Goal: Information Seeking & Learning: Learn about a topic

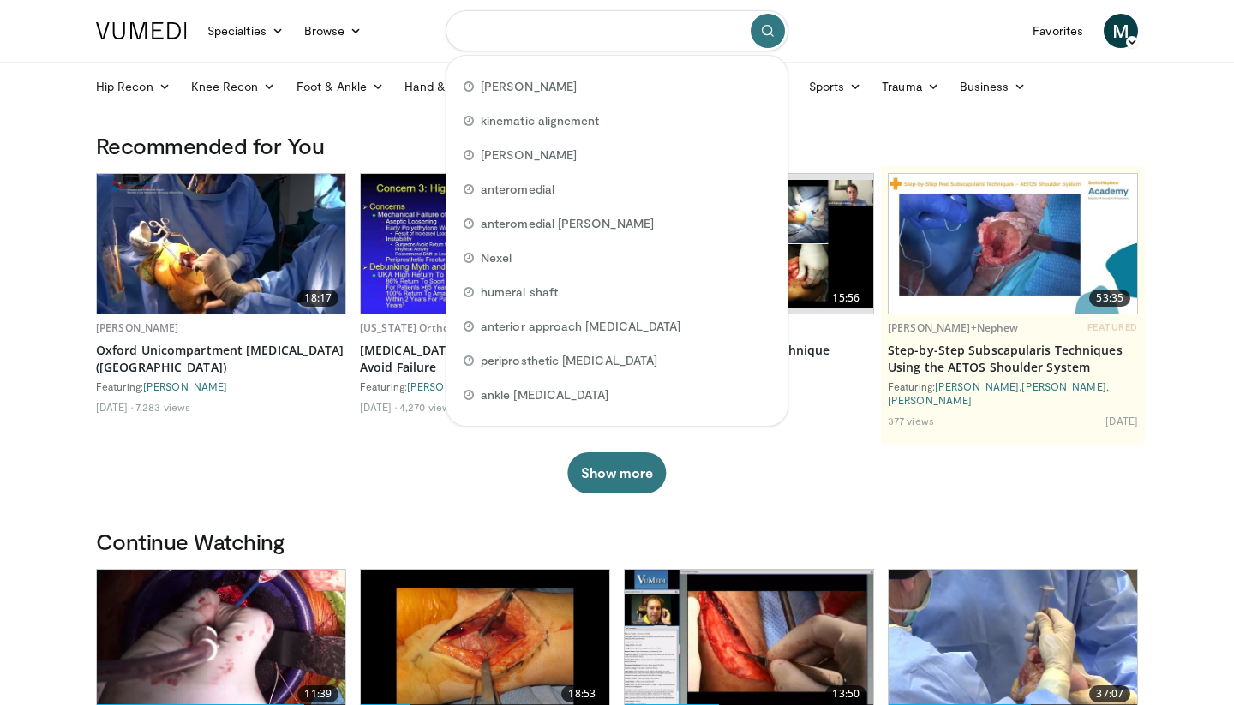
click at [495, 33] on input "Search topics, interventions" at bounding box center [617, 30] width 343 height 41
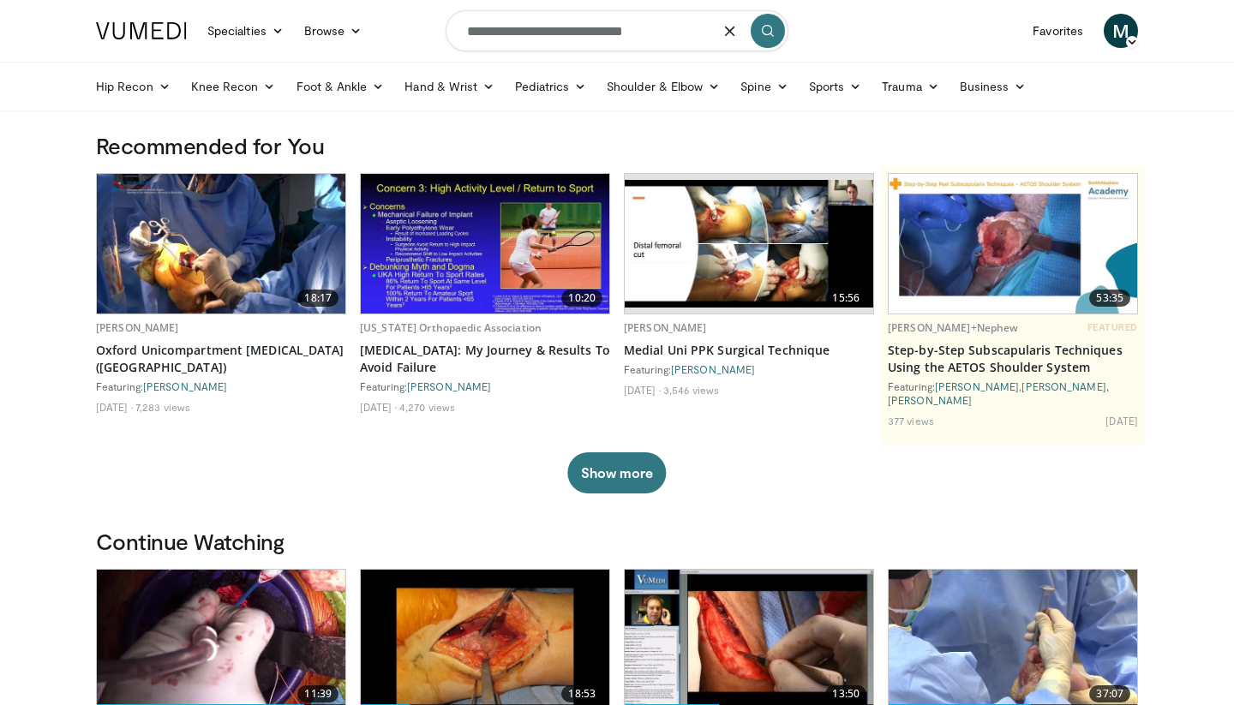
type input "**********"
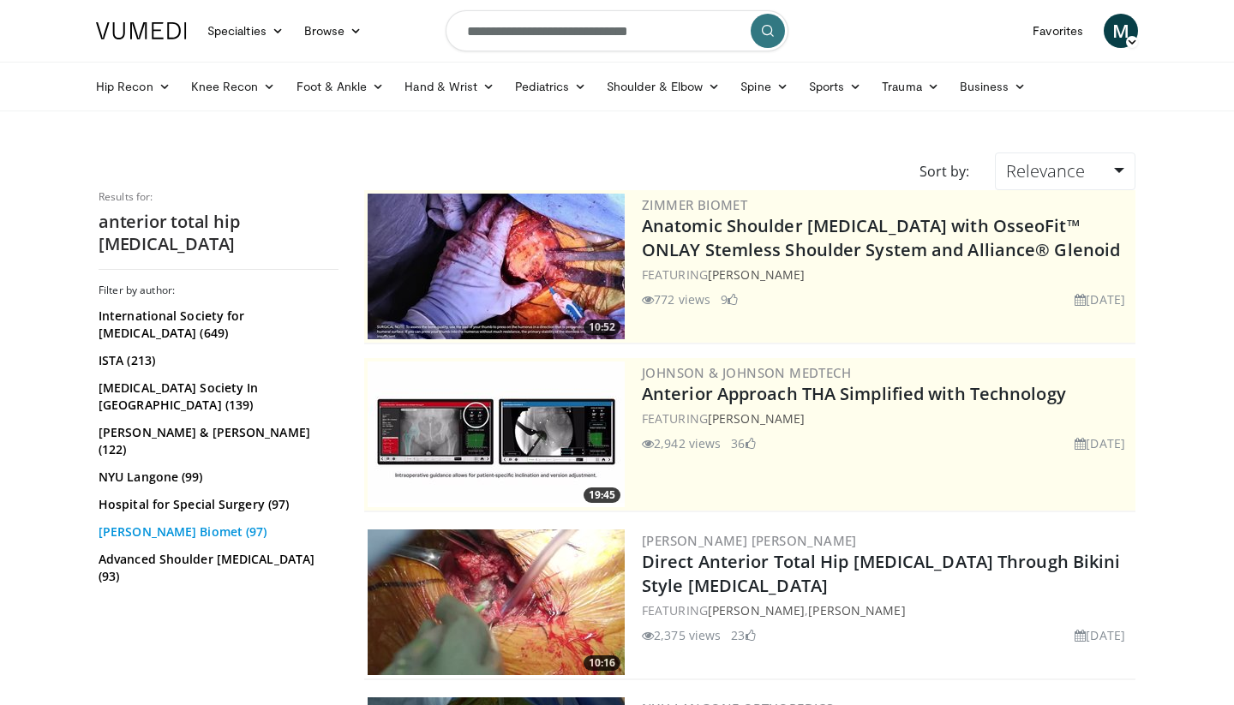
click at [158, 524] on link "Zimmer Biomet (97)" at bounding box center [217, 532] width 236 height 17
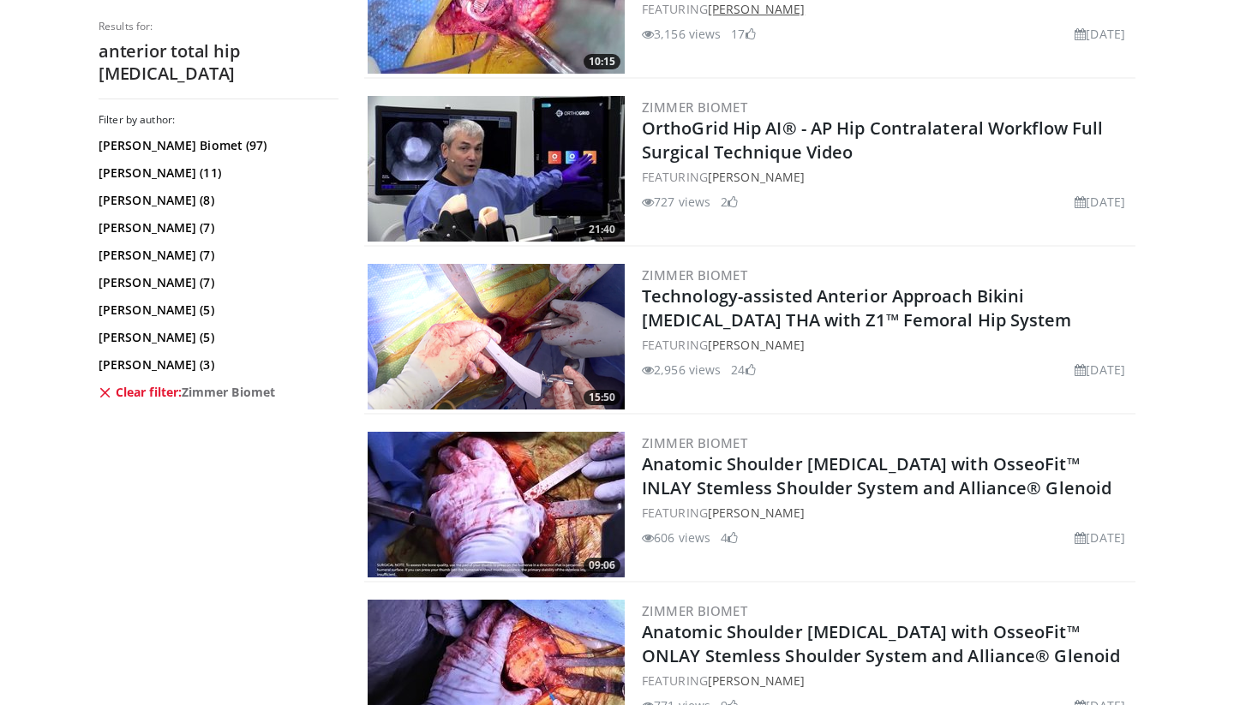
scroll to position [817, 0]
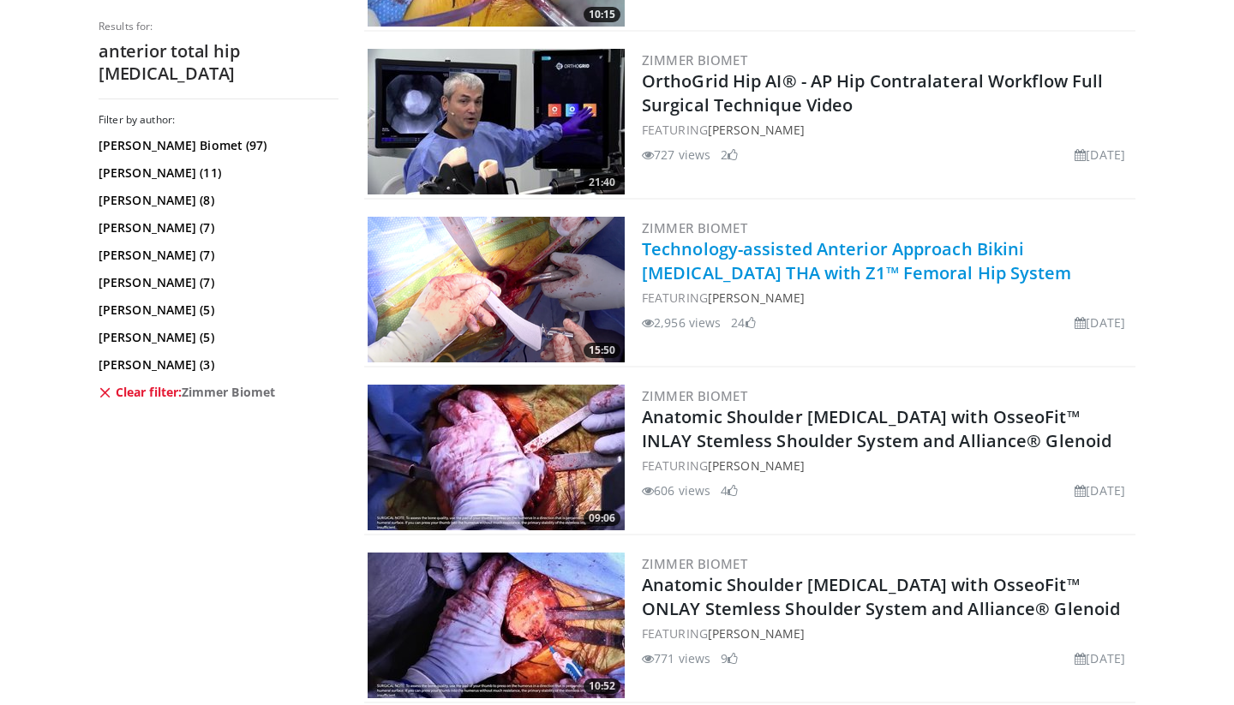
click at [814, 266] on link "Technology-assisted Anterior Approach Bikini Incision THA with Z1™ Femoral Hip …" at bounding box center [857, 260] width 430 height 47
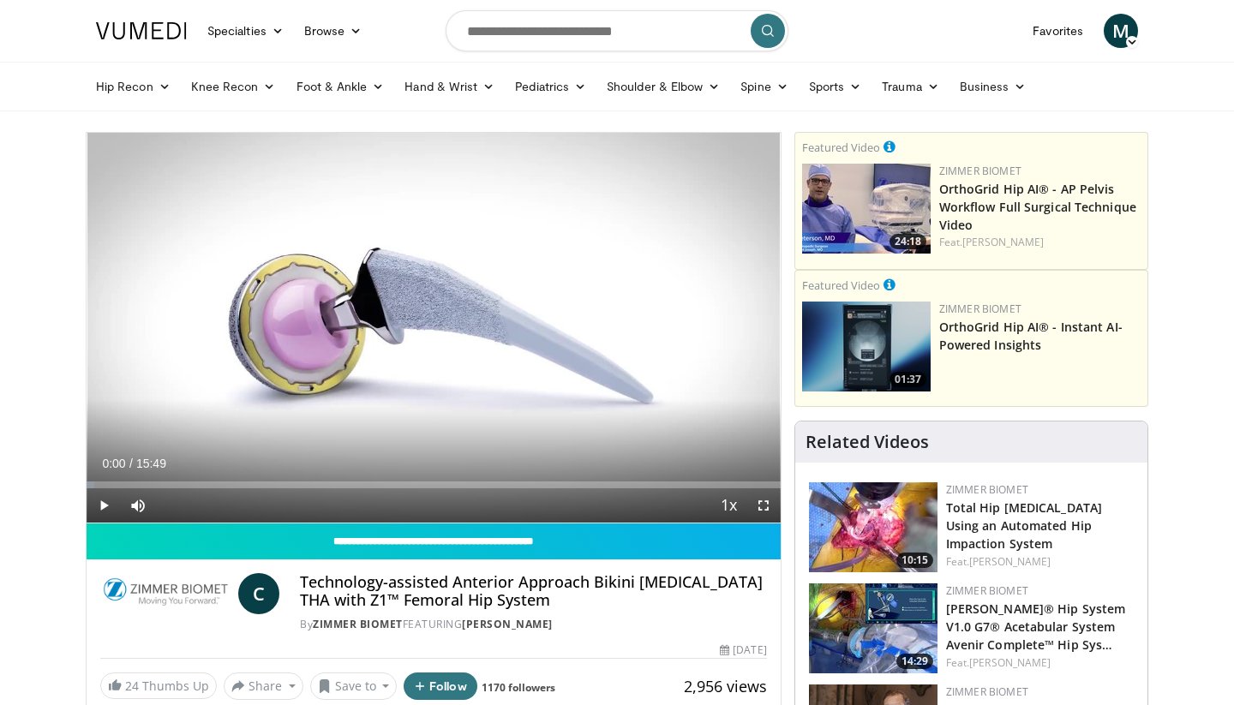
click at [769, 506] on span "Video Player" at bounding box center [764, 506] width 34 height 34
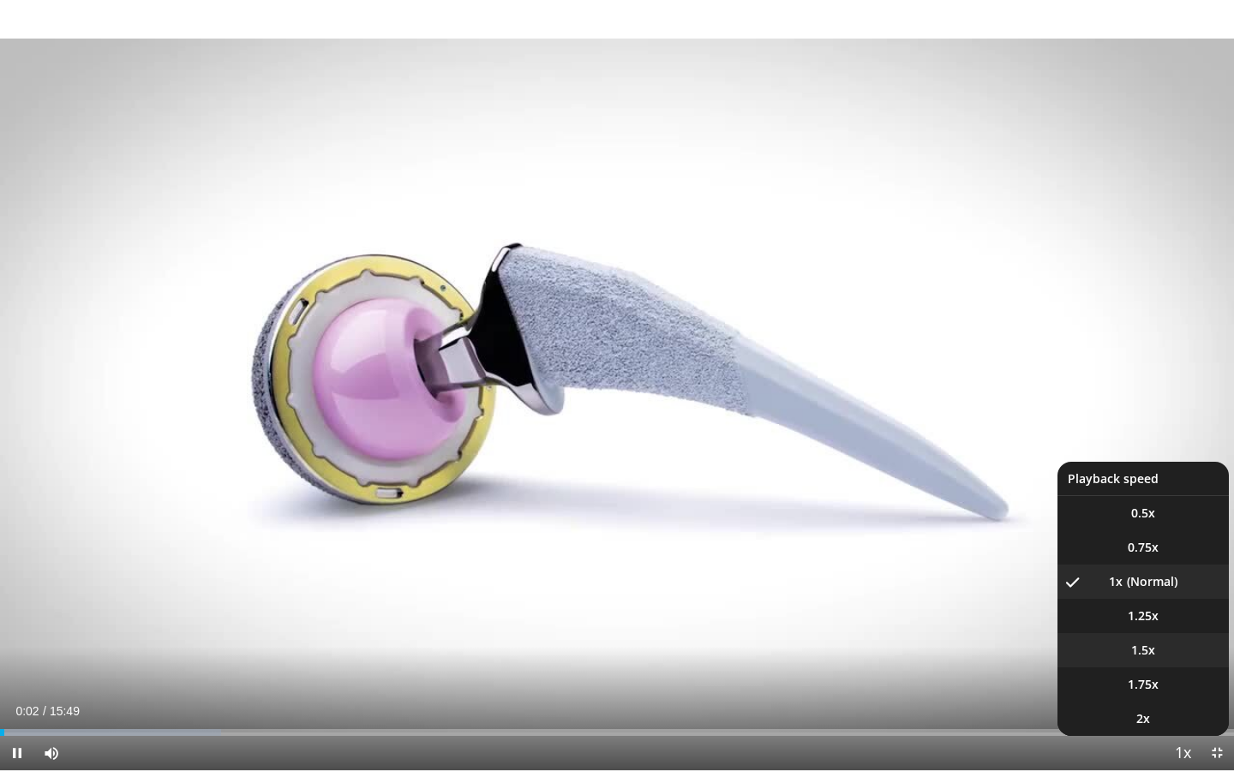
click at [1143, 647] on span "1.5x" at bounding box center [1143, 650] width 24 height 17
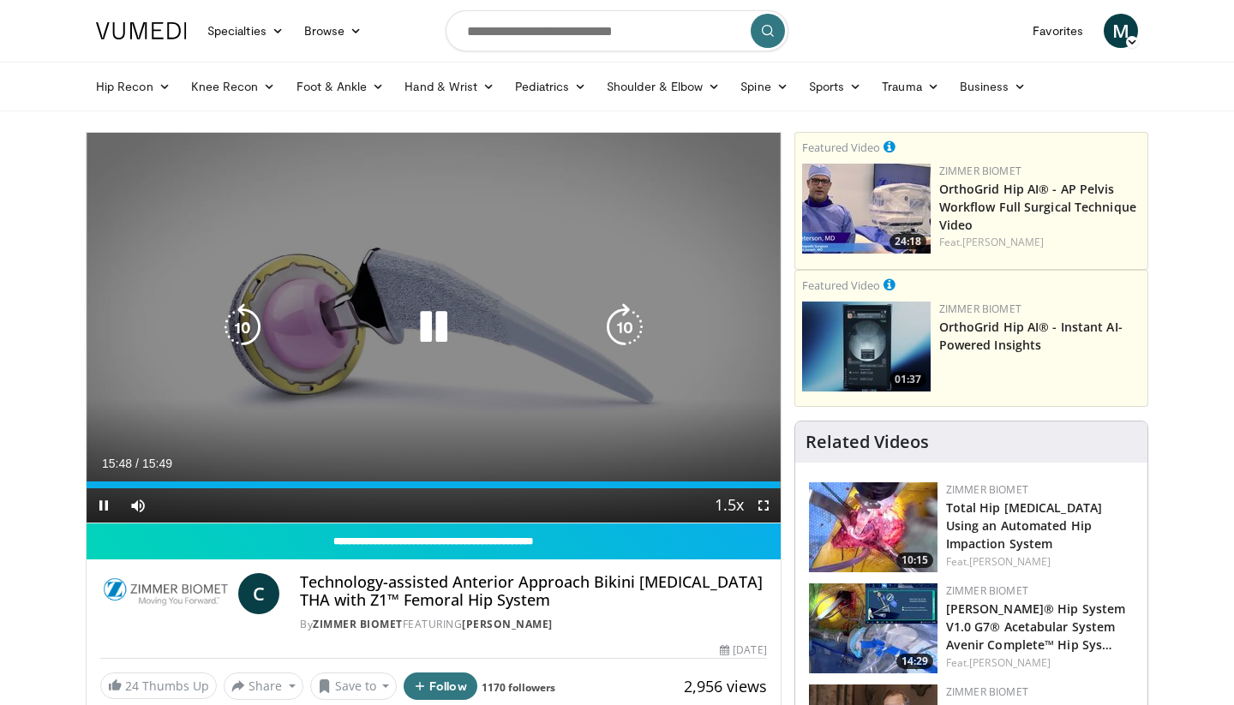
click at [435, 331] on icon "Video Player" at bounding box center [434, 327] width 48 height 48
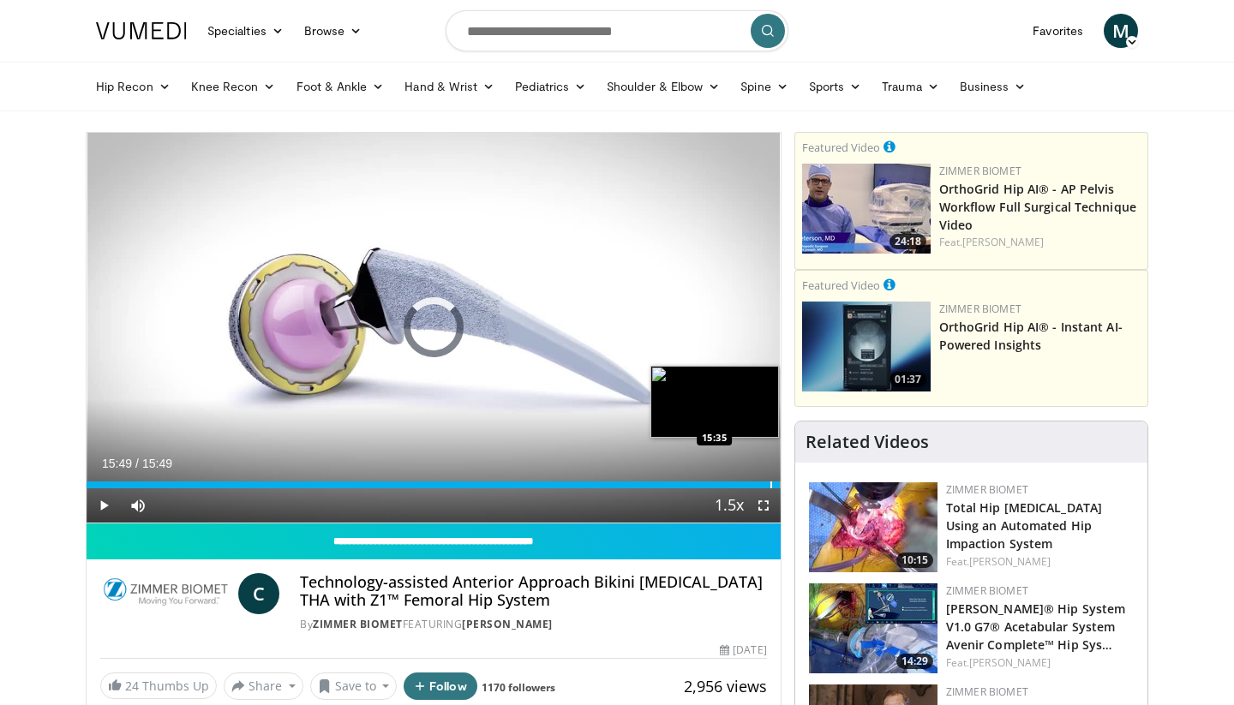
click at [771, 487] on div "Progress Bar" at bounding box center [772, 485] width 2 height 7
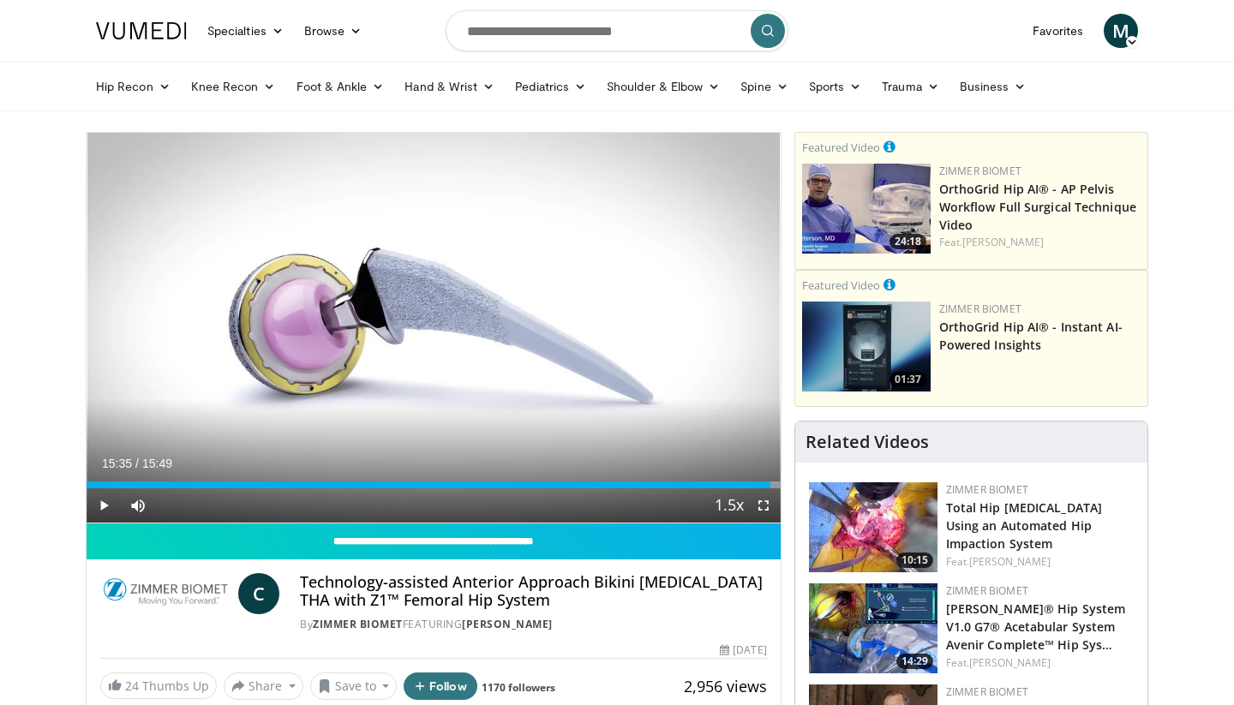
click at [767, 507] on span "Video Player" at bounding box center [764, 506] width 34 height 34
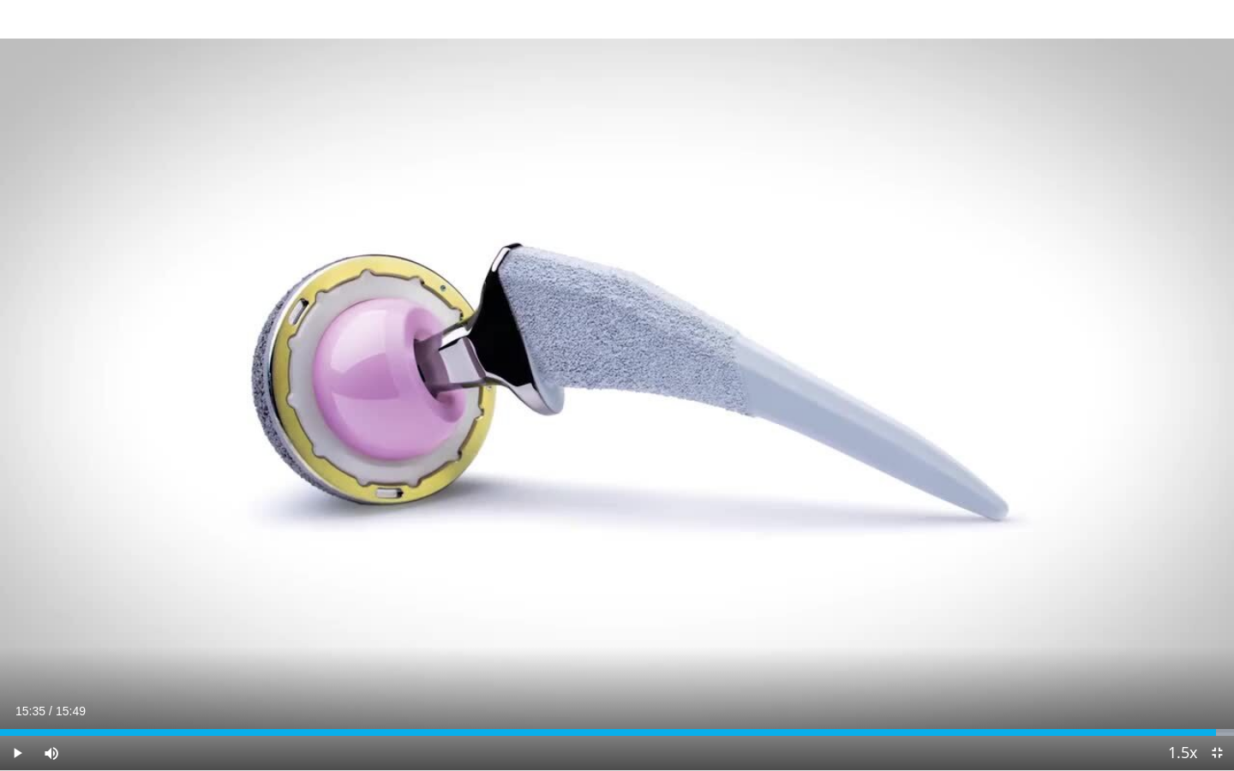
click at [18, 705] on span "Video Player" at bounding box center [17, 753] width 34 height 34
click at [1202, 705] on div "Progress Bar" at bounding box center [1203, 732] width 2 height 7
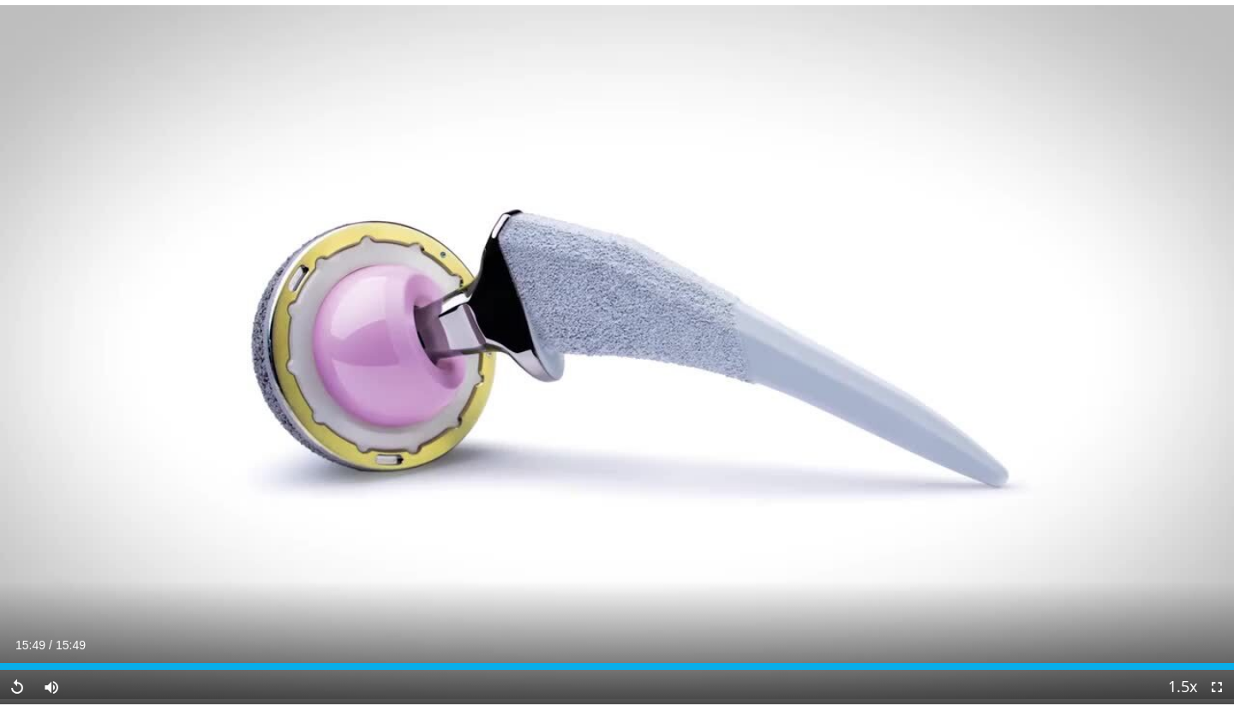
scroll to position [95, 0]
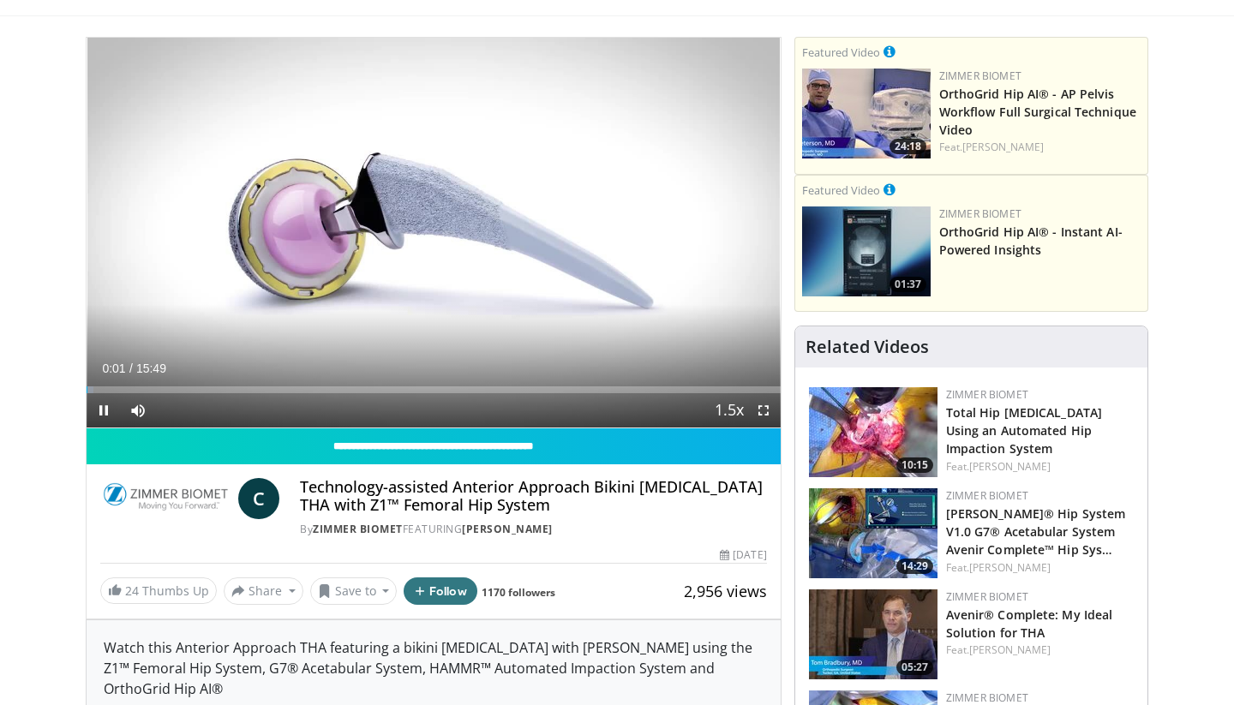
click at [110, 411] on span "Video Player" at bounding box center [104, 410] width 34 height 34
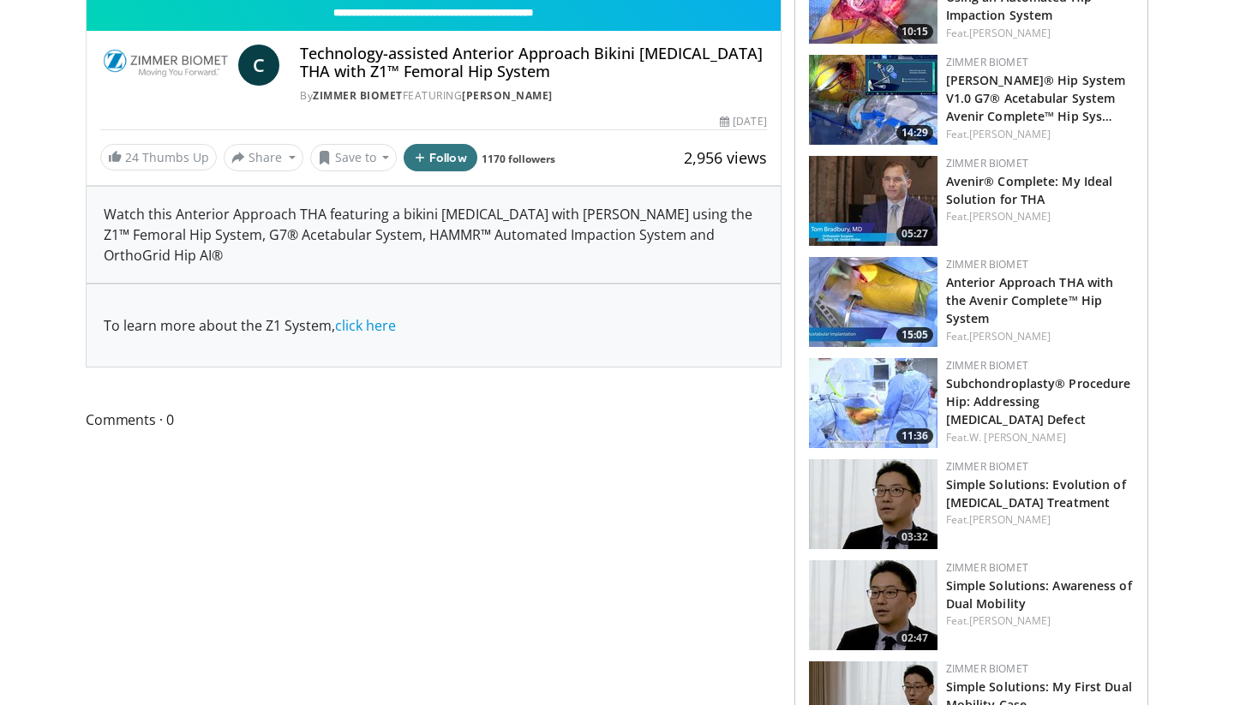
scroll to position [544, 0]
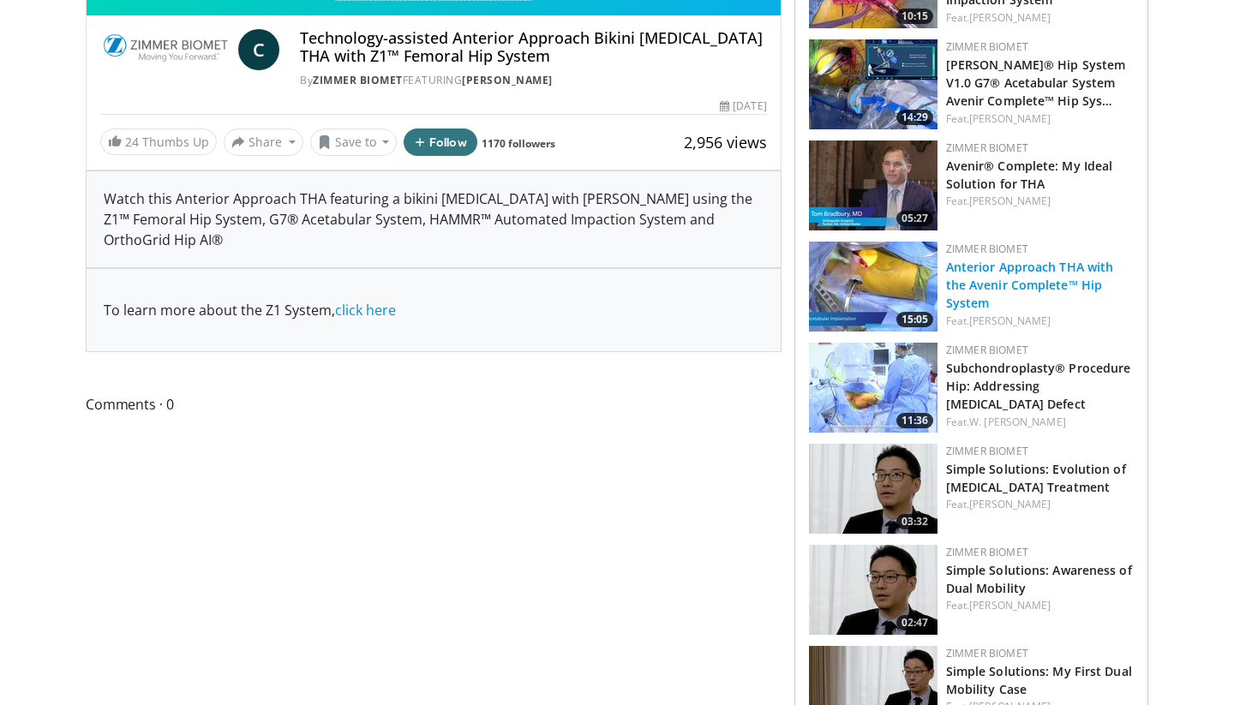
click at [991, 279] on link "Anterior Approach THA with the Avenir Complete™ Hip System" at bounding box center [1030, 285] width 168 height 52
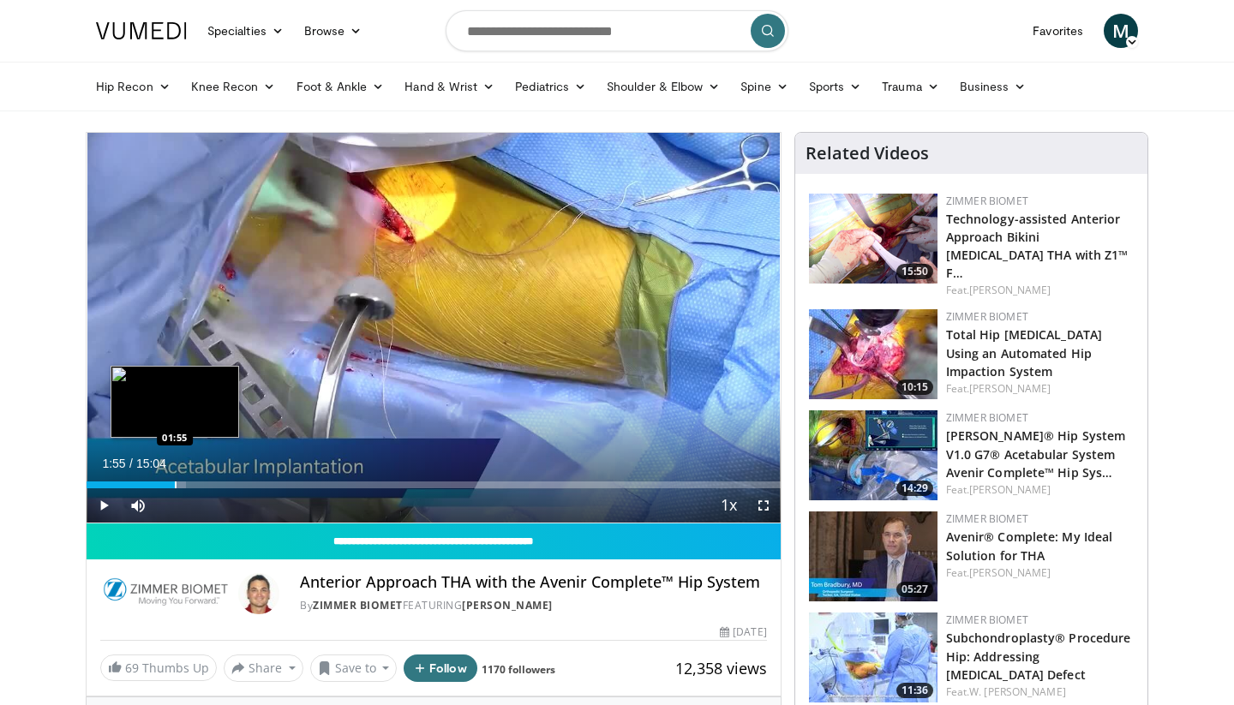
click at [175, 485] on div "Progress Bar" at bounding box center [176, 485] width 2 height 7
click at [105, 503] on span "Video Player" at bounding box center [104, 506] width 34 height 34
click at [763, 505] on span "Video Player" at bounding box center [764, 506] width 34 height 34
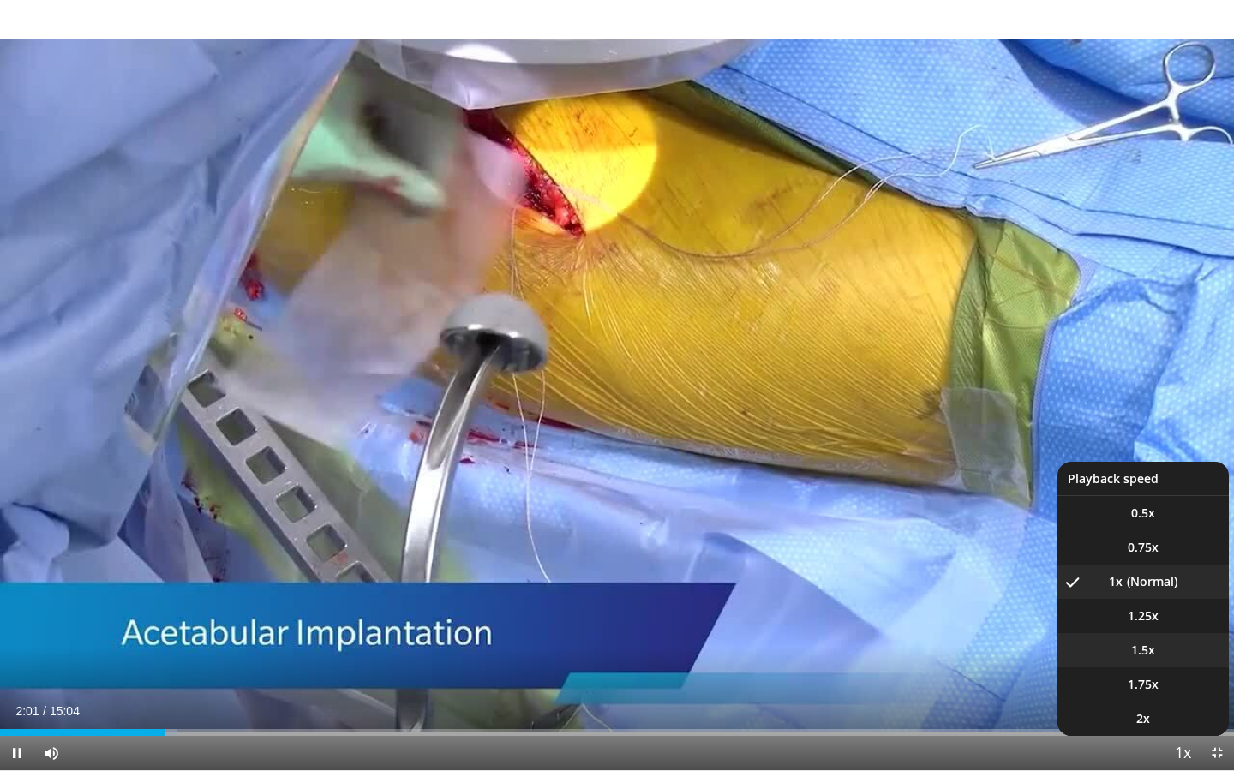
click at [1150, 648] on span "1.5x" at bounding box center [1143, 650] width 24 height 17
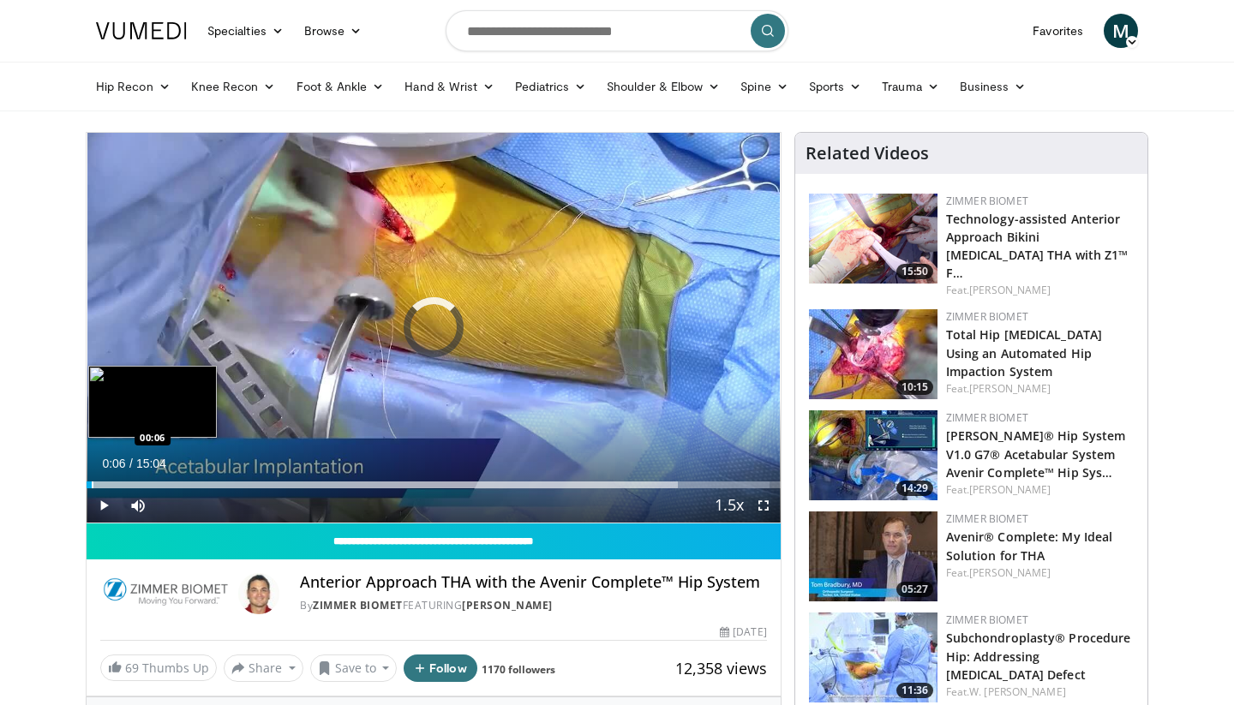
click at [92, 486] on div "Progress Bar" at bounding box center [93, 485] width 2 height 7
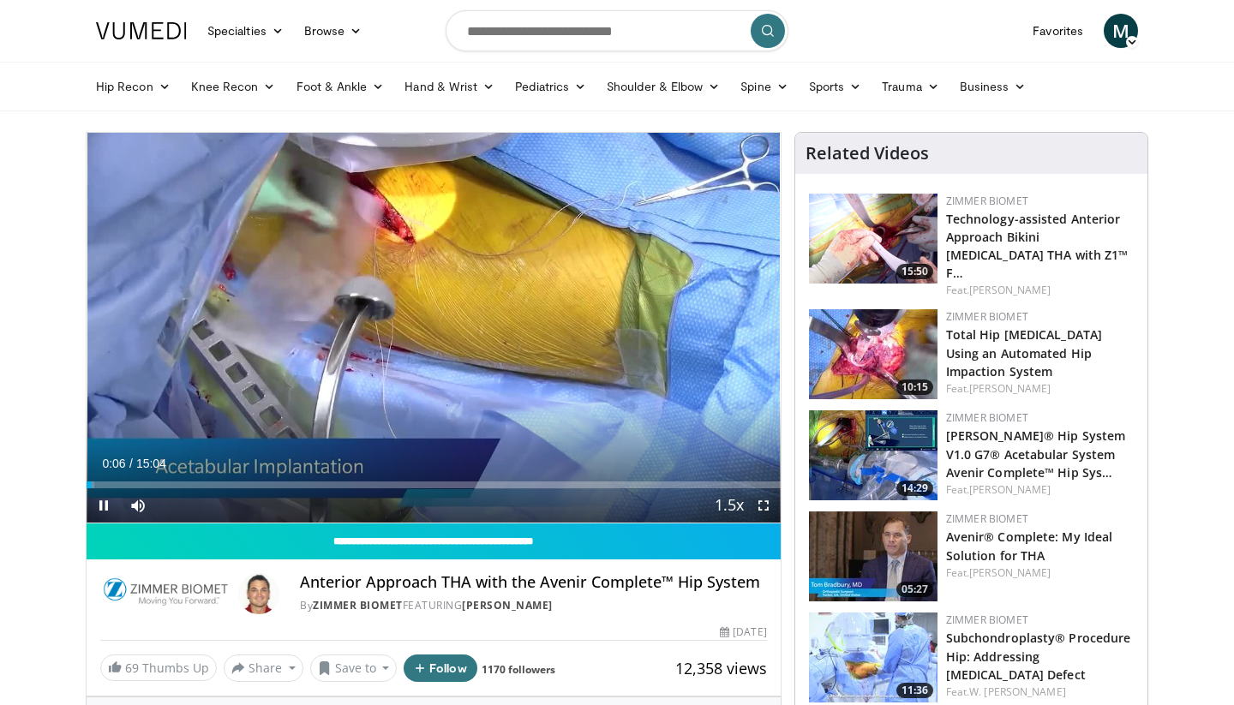
click at [103, 499] on span "Video Player" at bounding box center [104, 506] width 34 height 34
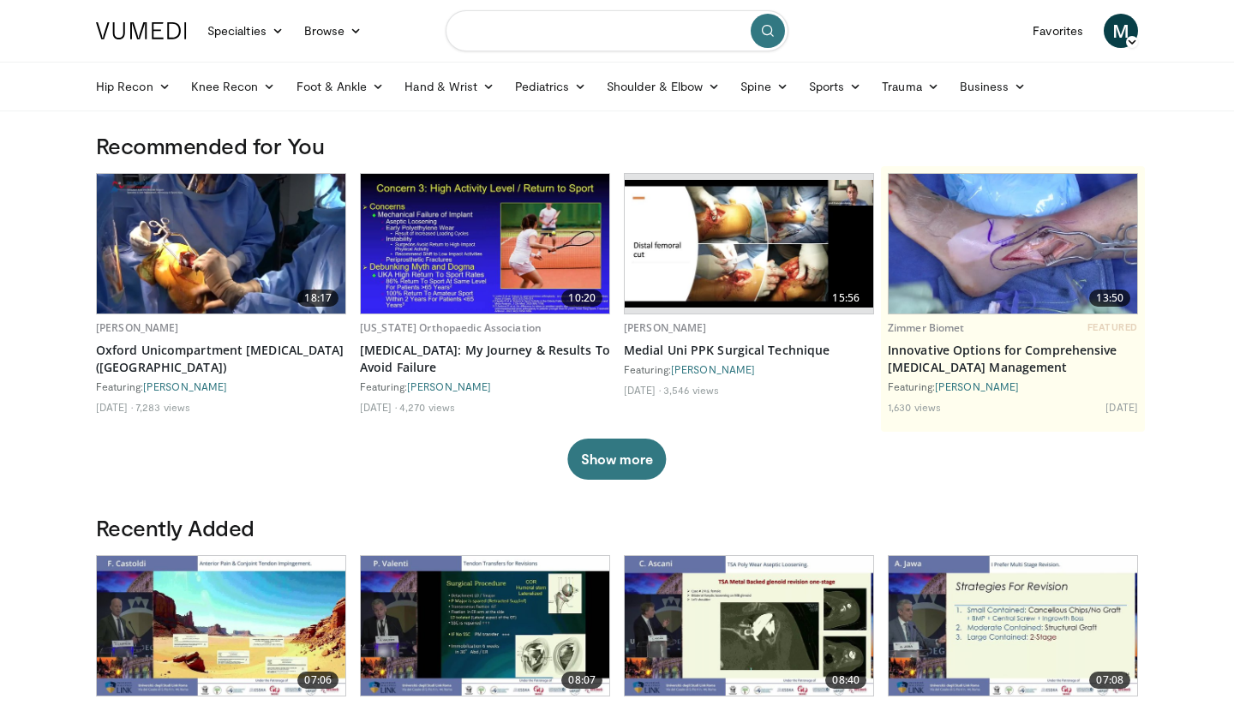
click at [562, 31] on input "Search topics, interventions" at bounding box center [617, 30] width 343 height 41
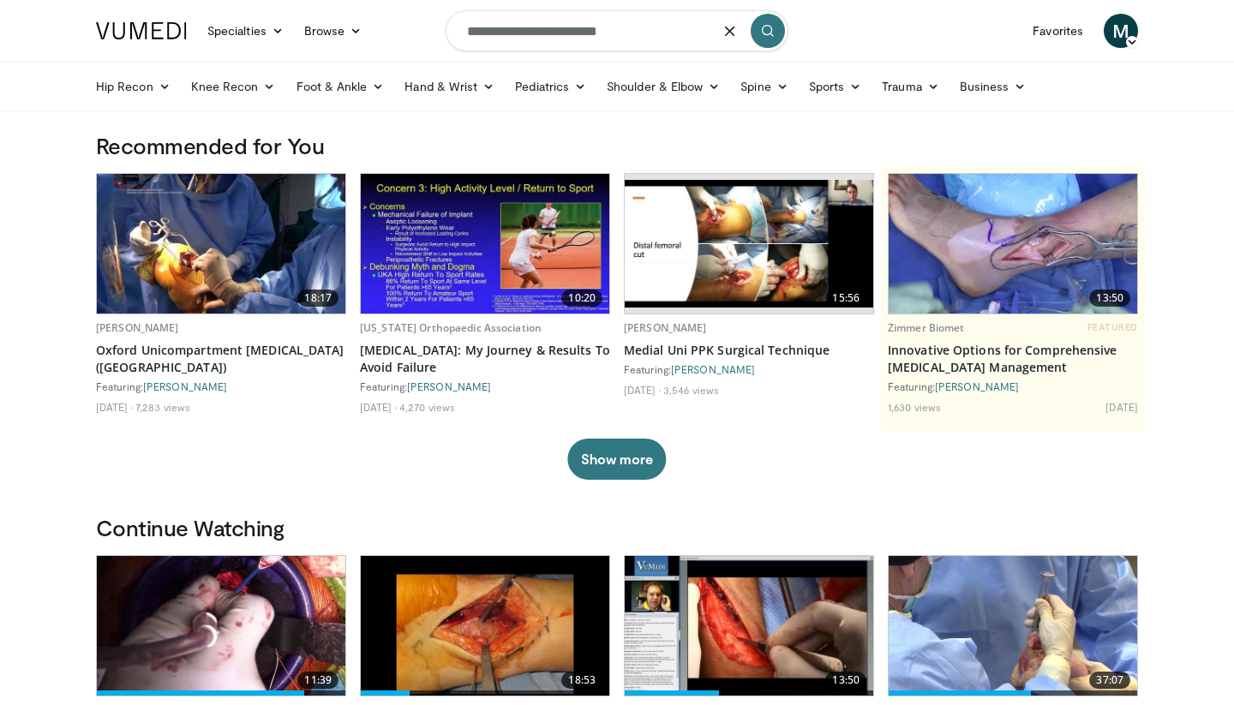
type input "**********"
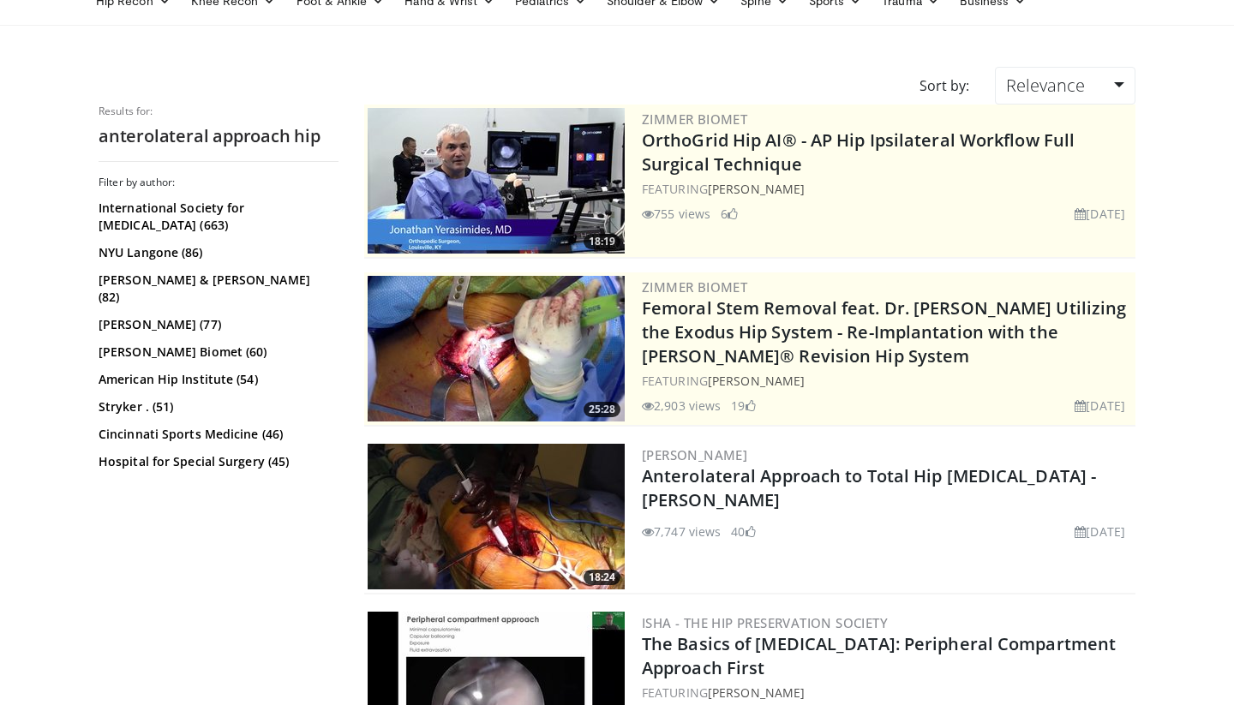
scroll to position [179, 0]
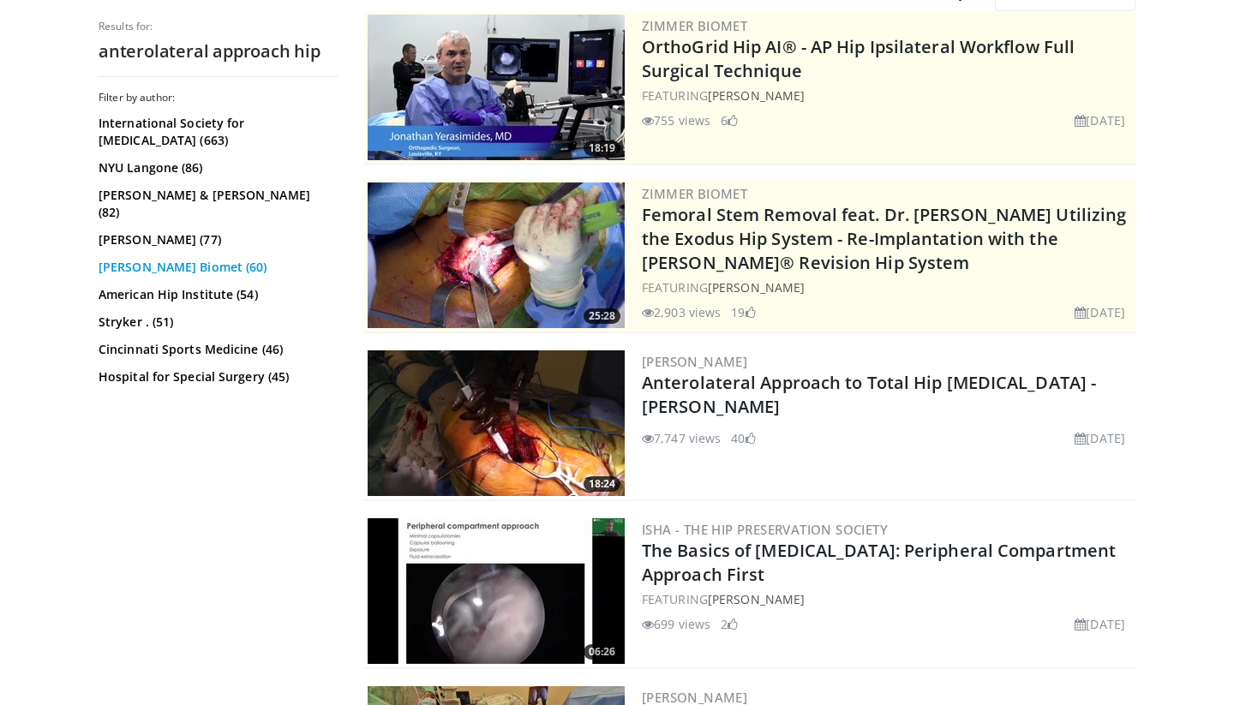
click at [151, 259] on link "[PERSON_NAME] Biomet (60)" at bounding box center [217, 267] width 236 height 17
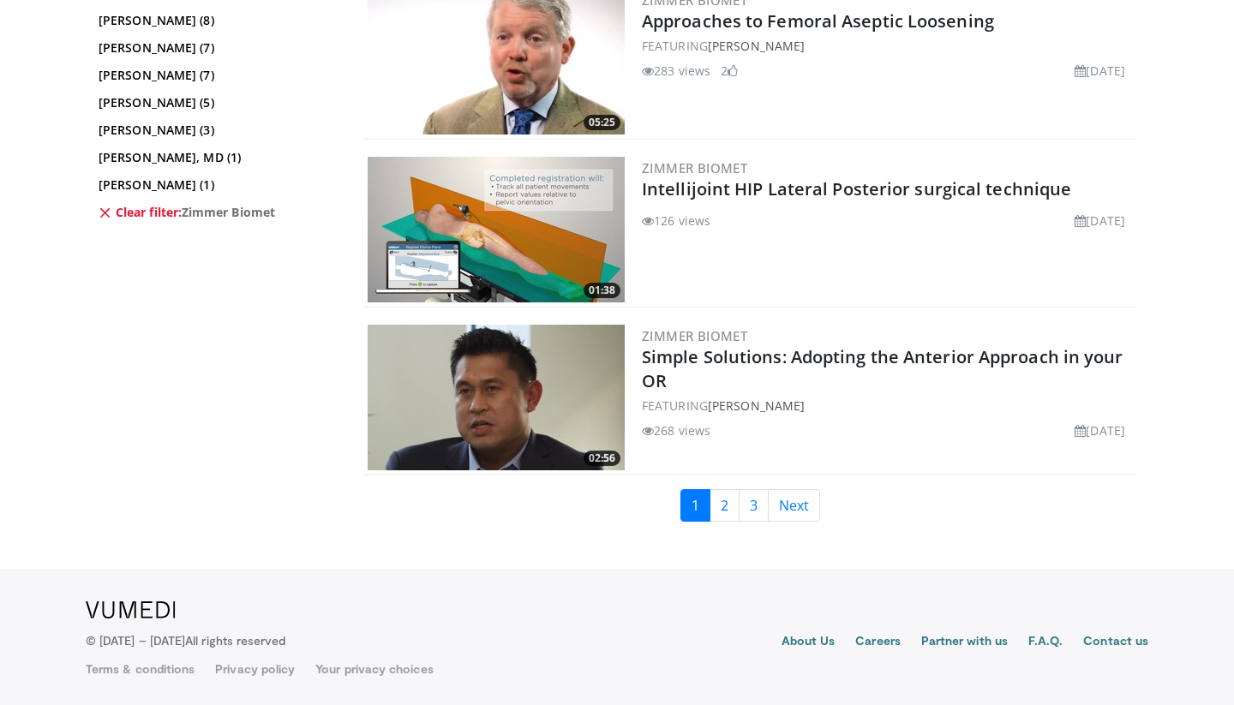
scroll to position [4069, 0]
click at [741, 506] on link "3" at bounding box center [754, 505] width 30 height 33
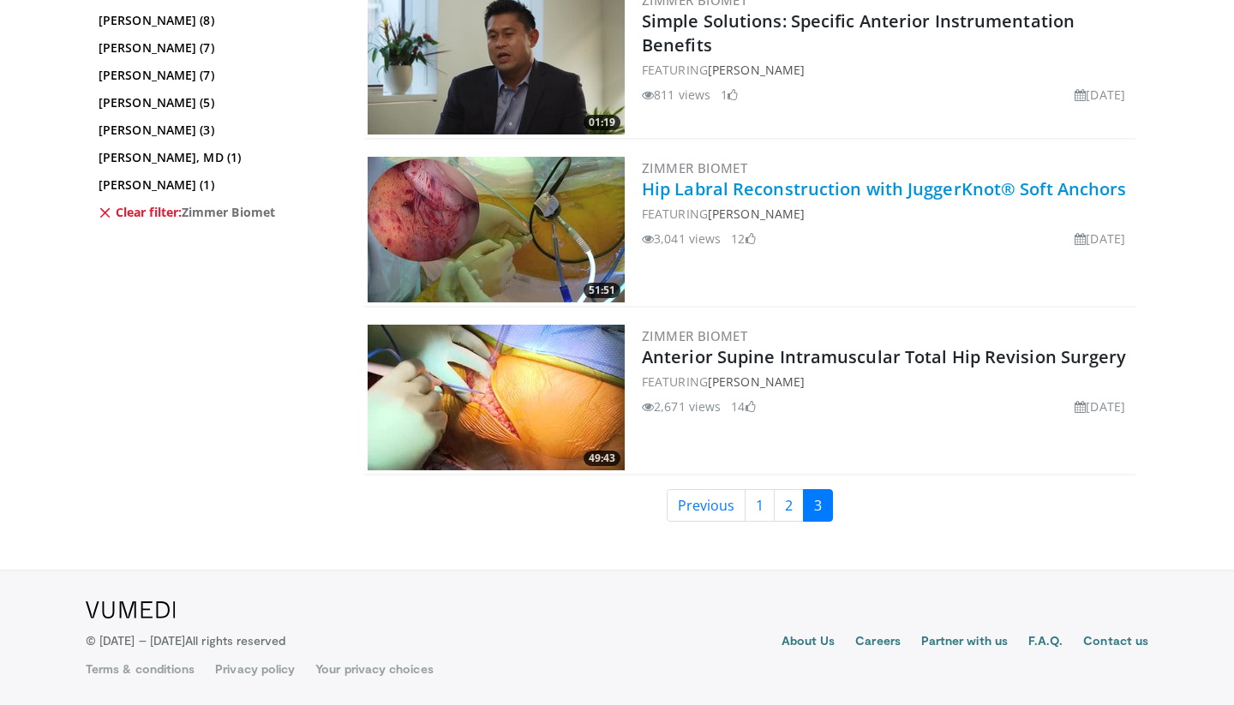
scroll to position [1717, 0]
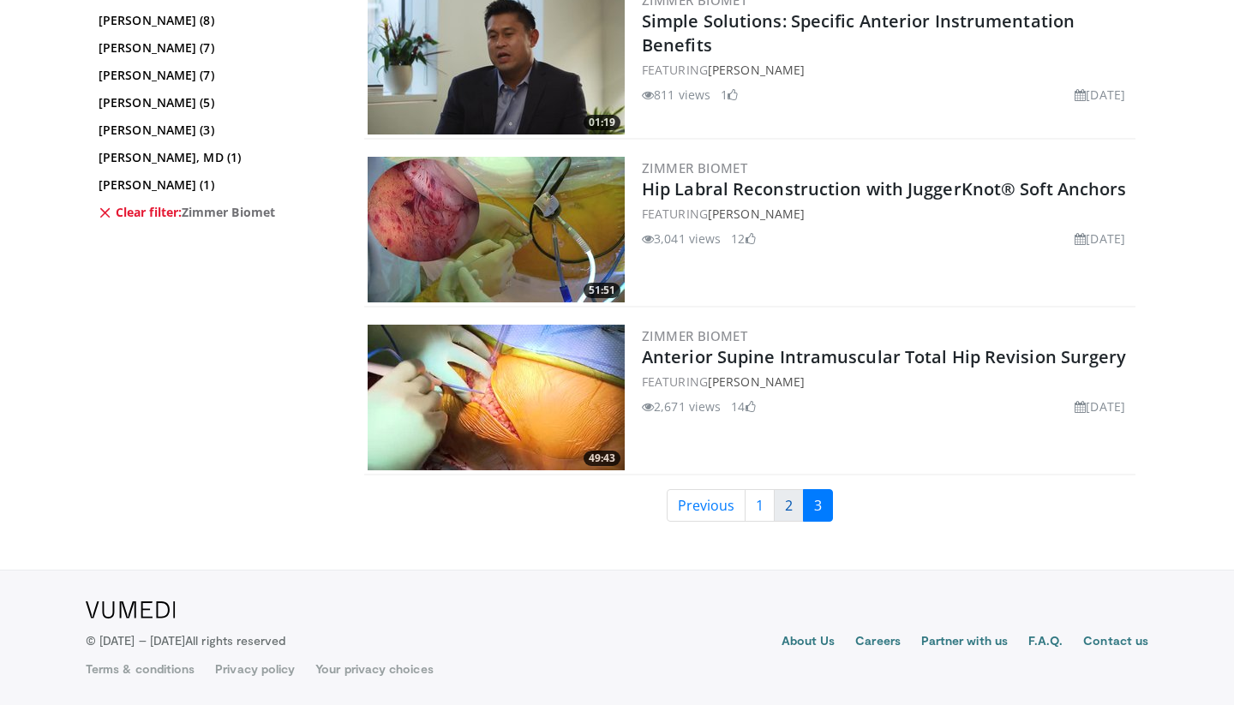
click at [789, 507] on link "2" at bounding box center [789, 505] width 30 height 33
click at [123, 215] on link "Clear filter: Zimmer Biomet" at bounding box center [217, 212] width 236 height 17
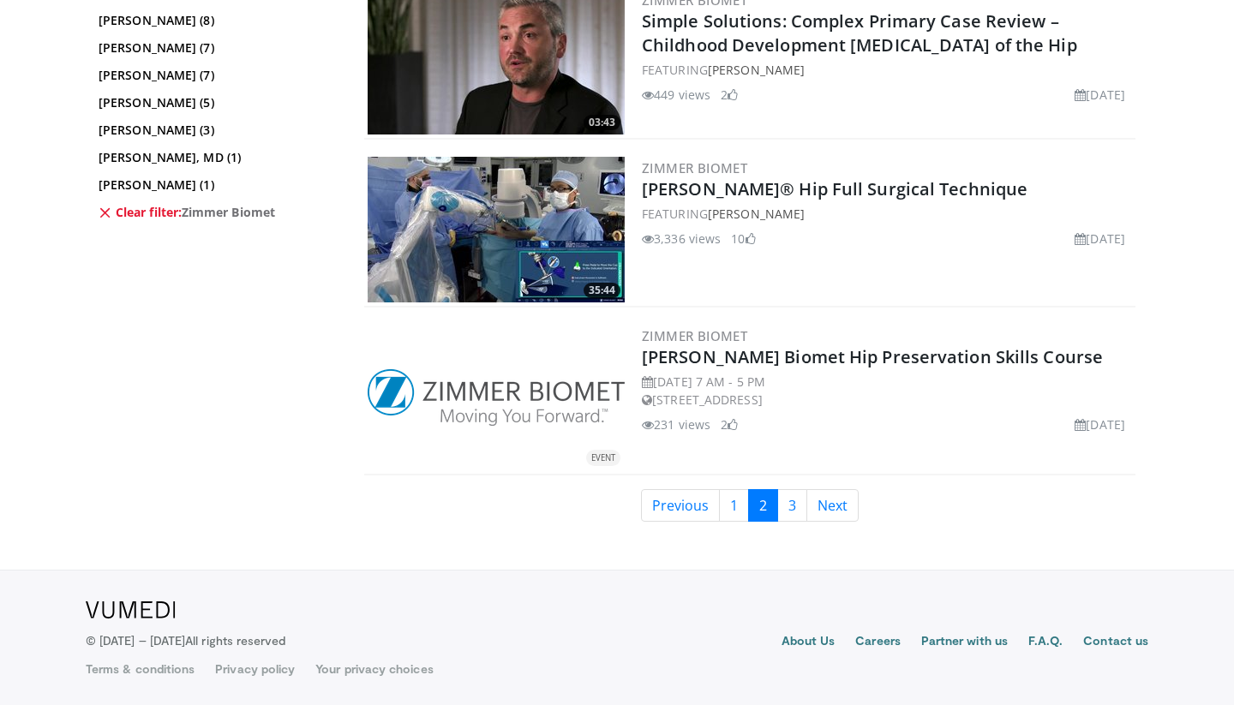
scroll to position [4237, 0]
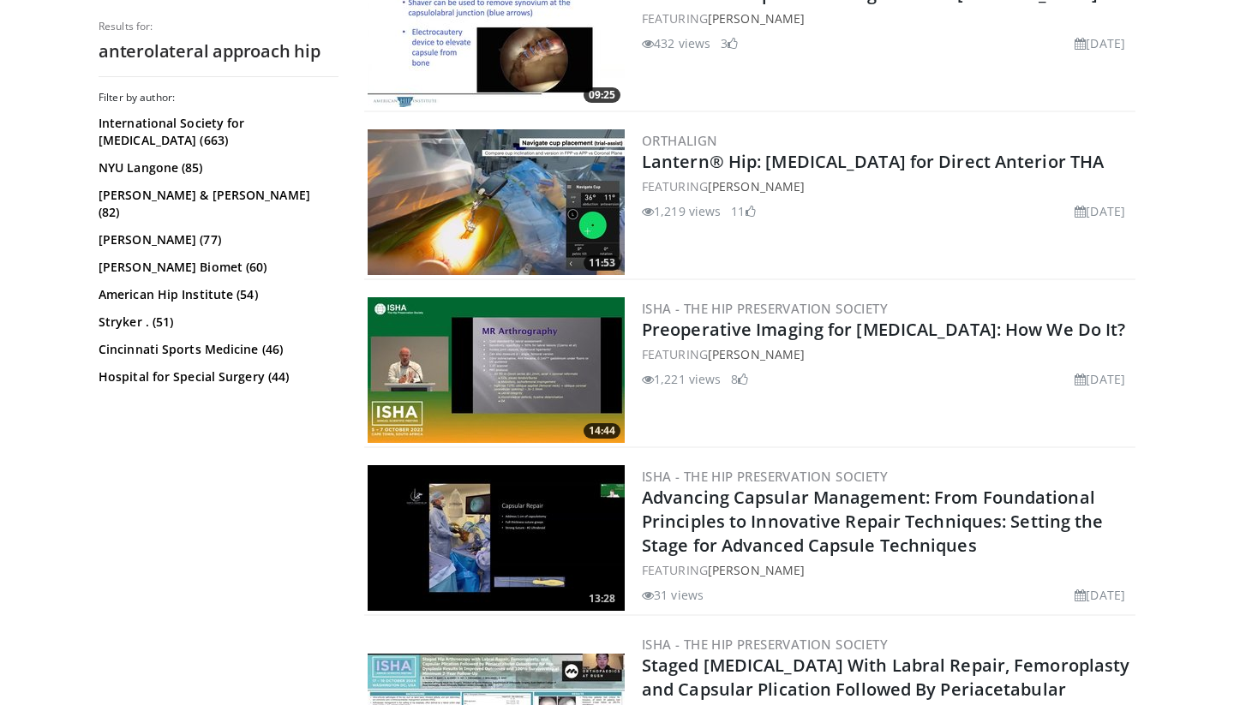
scroll to position [1407, 0]
